Goal: Information Seeking & Learning: Check status

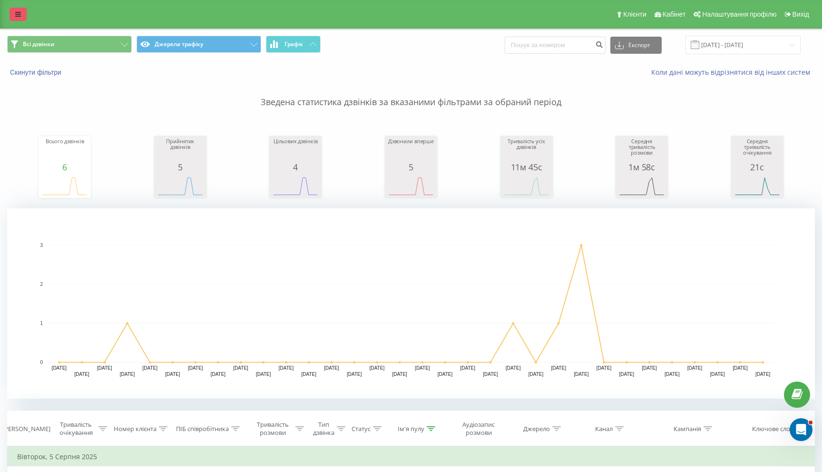
click at [15, 11] on icon at bounding box center [18, 14] width 6 height 7
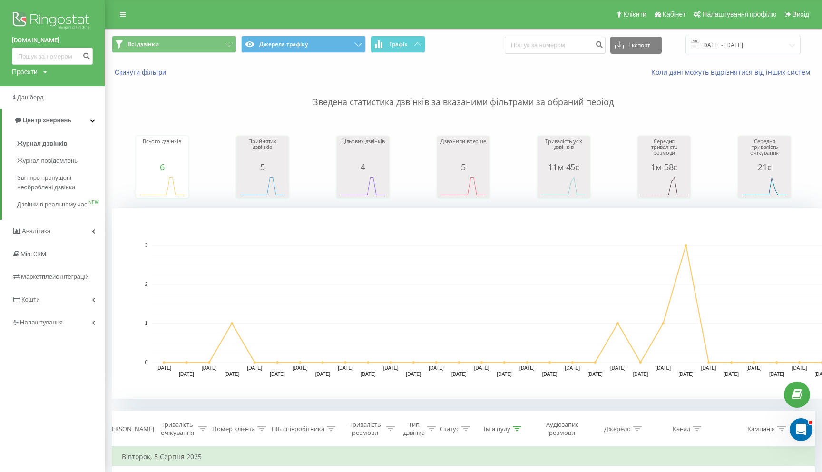
click at [39, 36] on link "[DOMAIN_NAME]" at bounding box center [52, 41] width 81 height 10
click at [50, 23] on img at bounding box center [52, 22] width 81 height 24
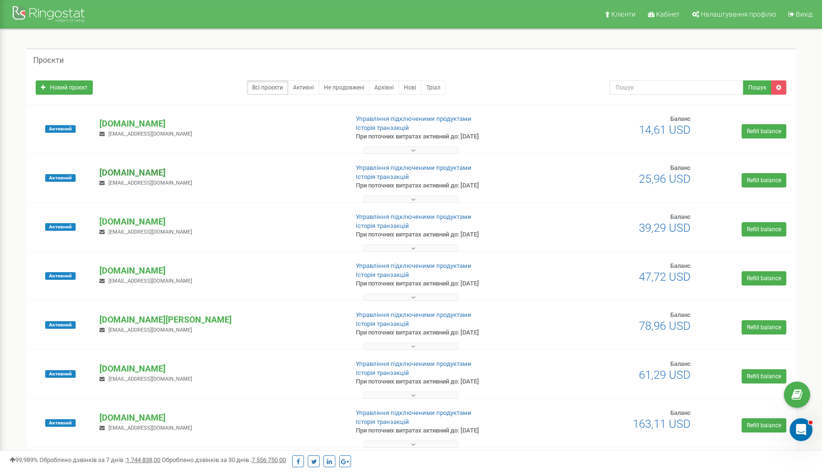
click at [132, 173] on p "[DOMAIN_NAME]" at bounding box center [219, 172] width 241 height 12
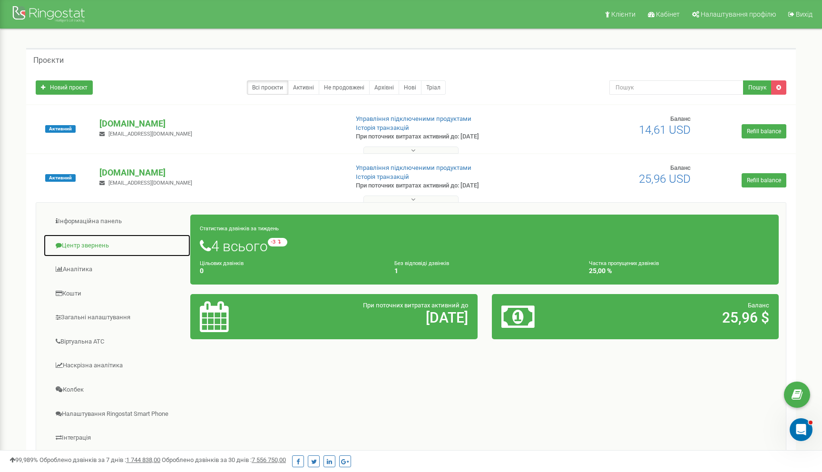
click at [81, 243] on link "Центр звернень" at bounding box center [116, 245] width 147 height 23
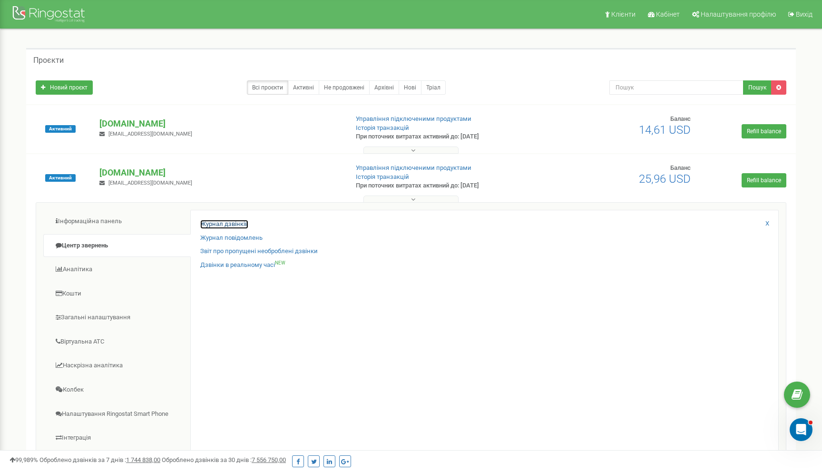
click at [213, 225] on link "Журнал дзвінків" at bounding box center [224, 224] width 48 height 9
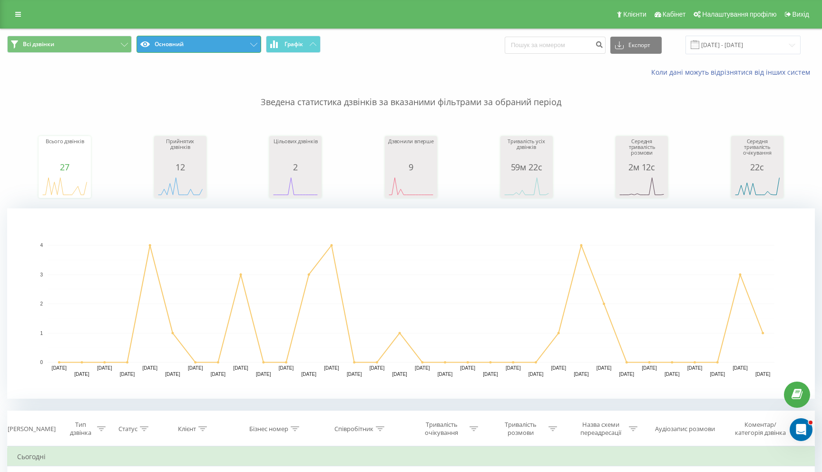
click at [171, 49] on button "Основний" at bounding box center [199, 44] width 125 height 17
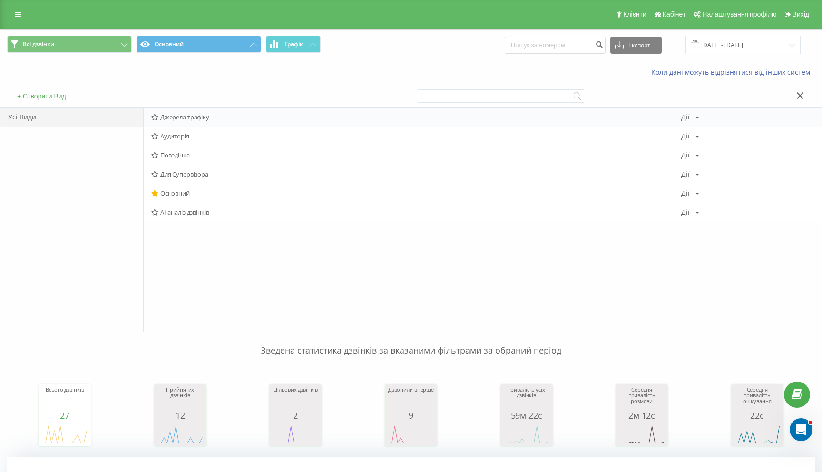
click at [187, 111] on div "Джерела трафіку Дії Редагувати Копіювати Видалити За замовчуванням Поділитися" at bounding box center [483, 117] width 678 height 19
click at [194, 120] on span "Джерела трафіку" at bounding box center [416, 117] width 530 height 7
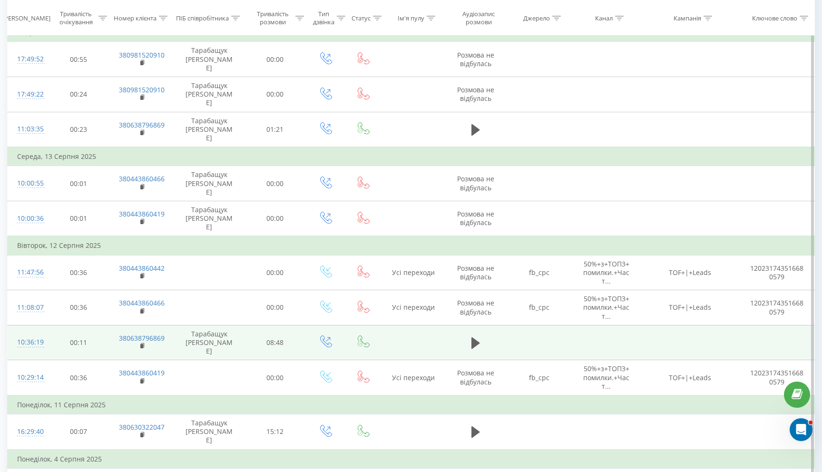
scroll to position [639, 0]
